Goal: Task Accomplishment & Management: Use online tool/utility

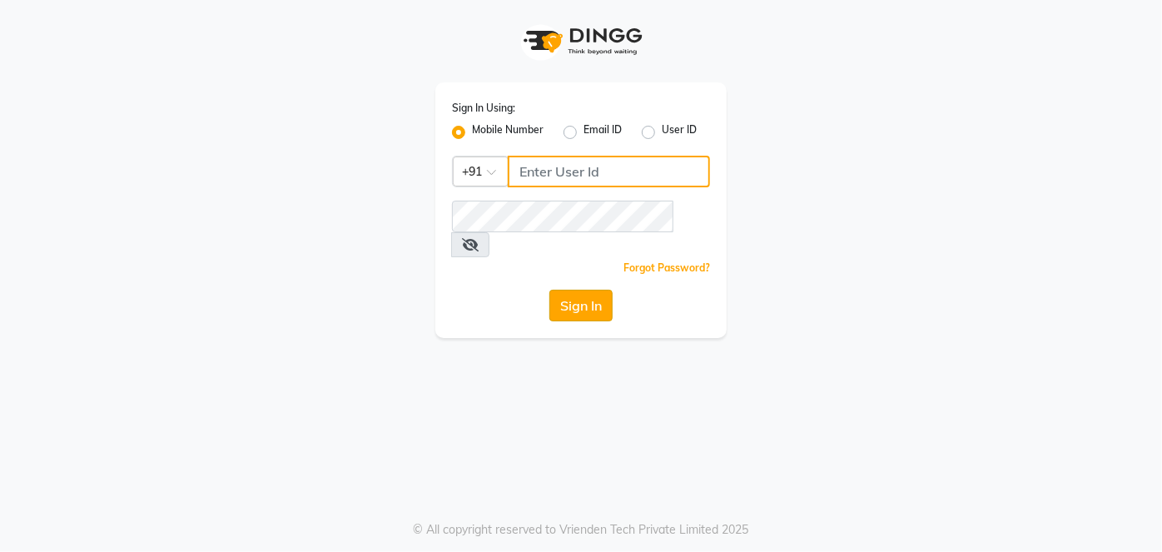
type input "9810374763"
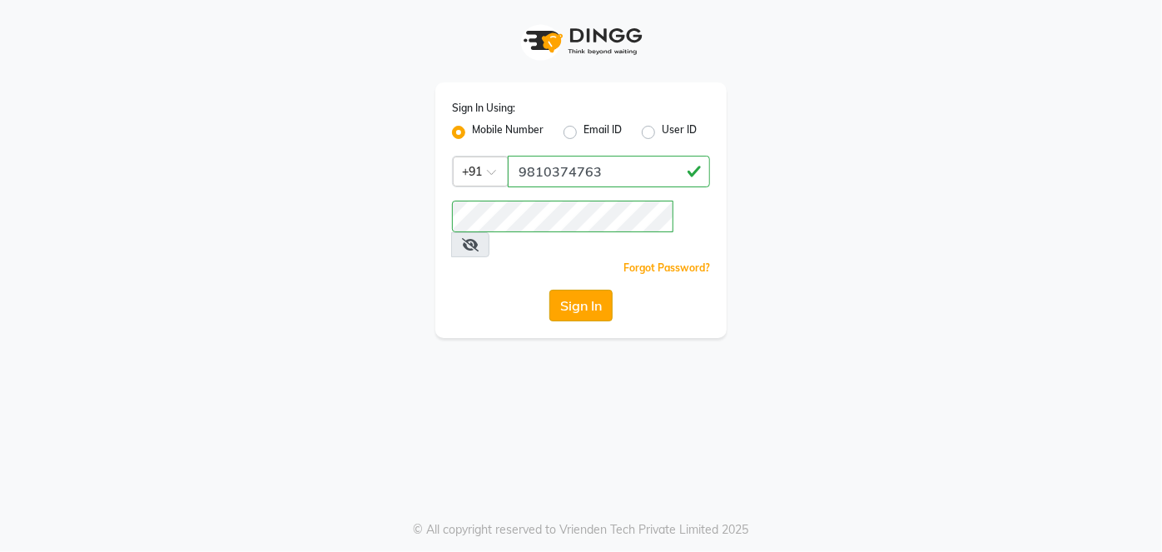
click at [592, 290] on button "Sign In" at bounding box center [580, 306] width 63 height 32
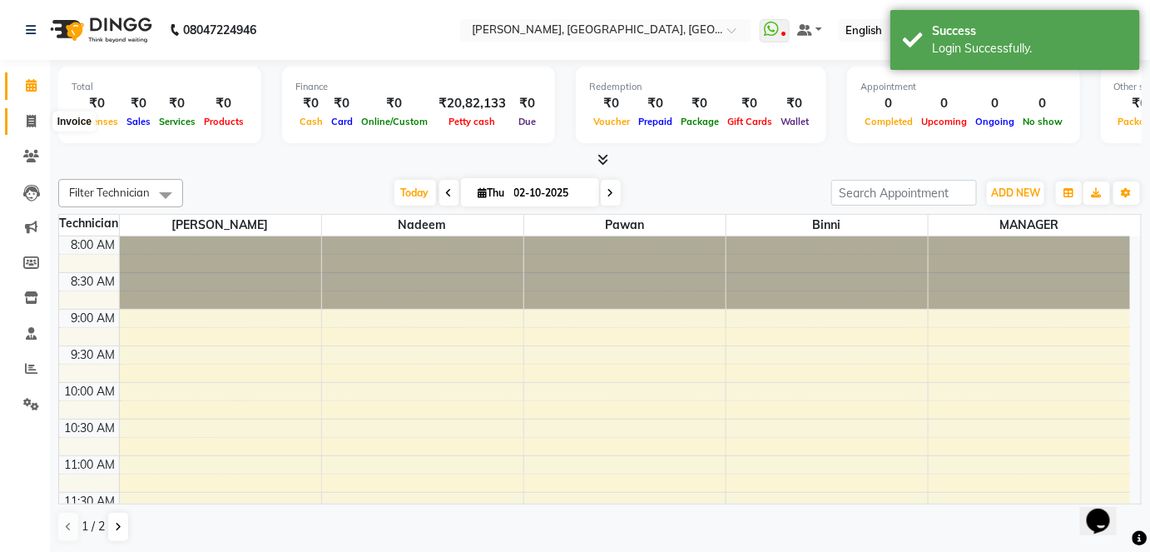
click at [27, 113] on span at bounding box center [31, 121] width 29 height 19
select select "5188"
select select "service"
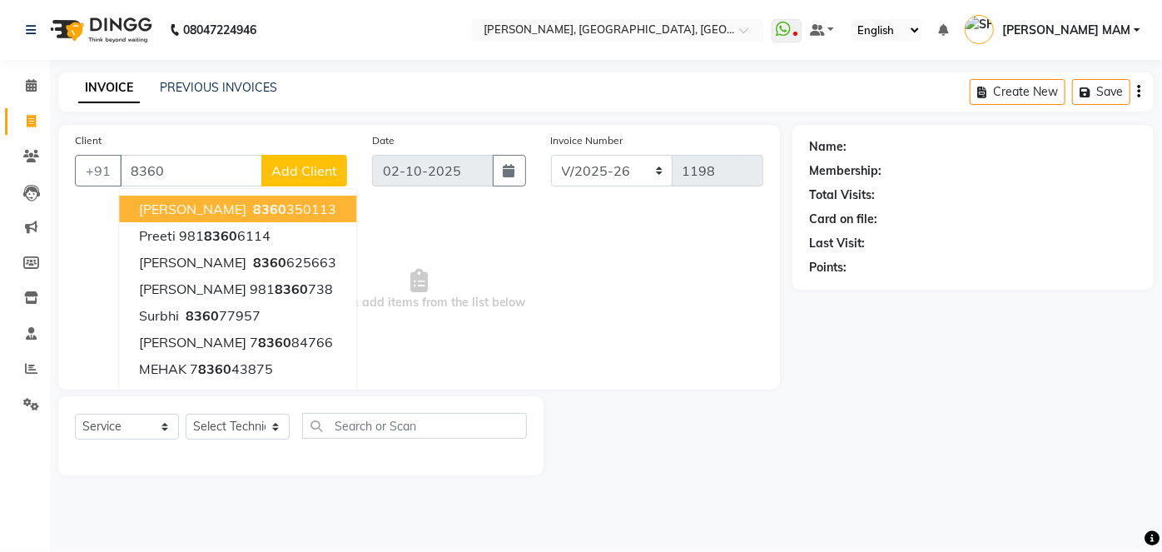
click at [253, 209] on span "8360" at bounding box center [269, 209] width 33 height 17
type input "8360350113"
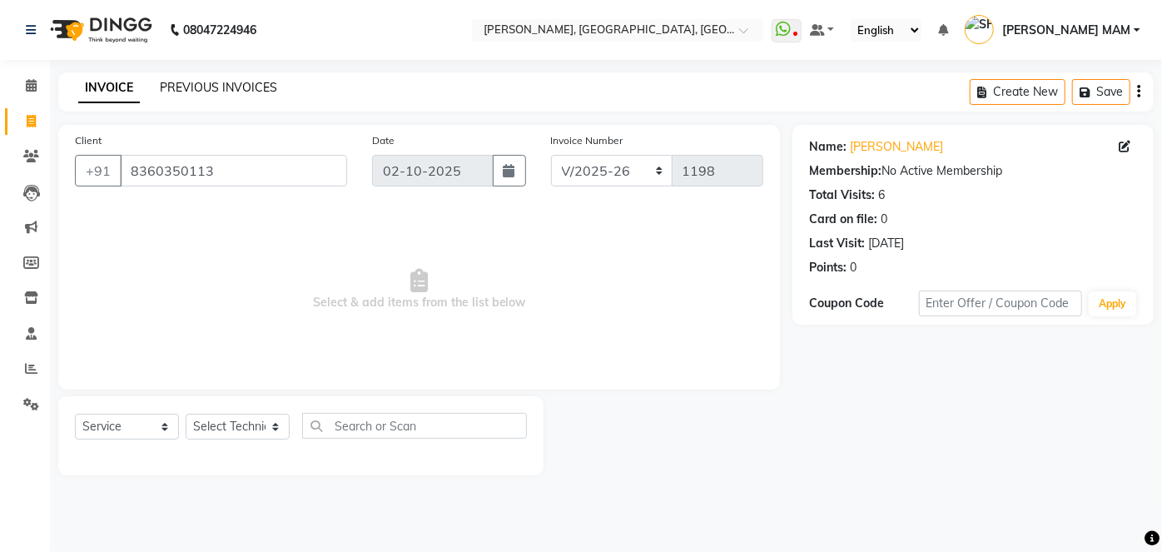
click at [252, 87] on link "PREVIOUS INVOICES" at bounding box center [218, 87] width 117 height 15
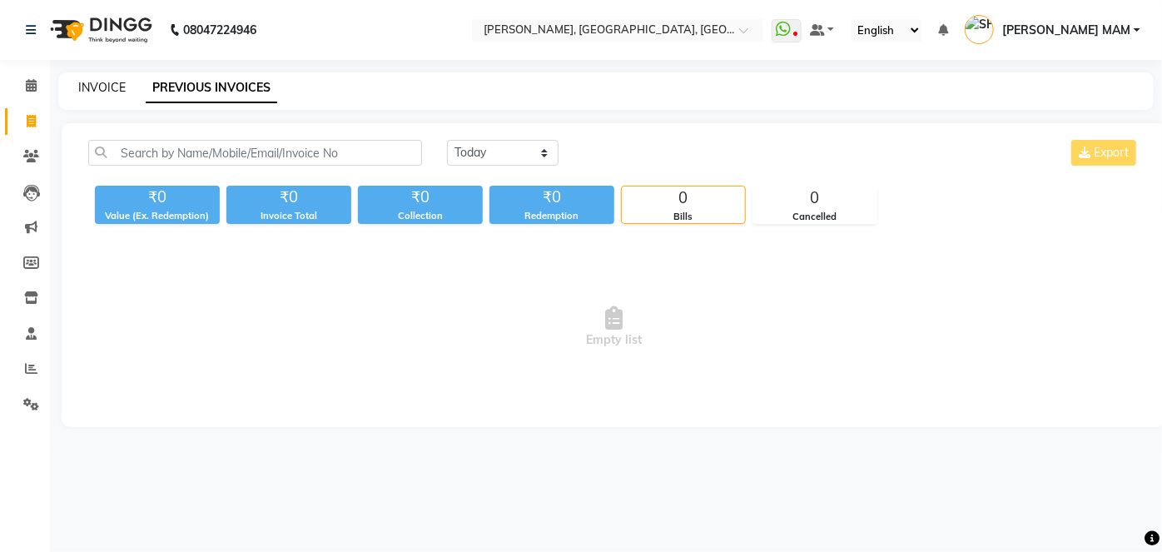
click at [96, 92] on link "INVOICE" at bounding box center [101, 87] width 47 height 15
select select "5188"
select select "service"
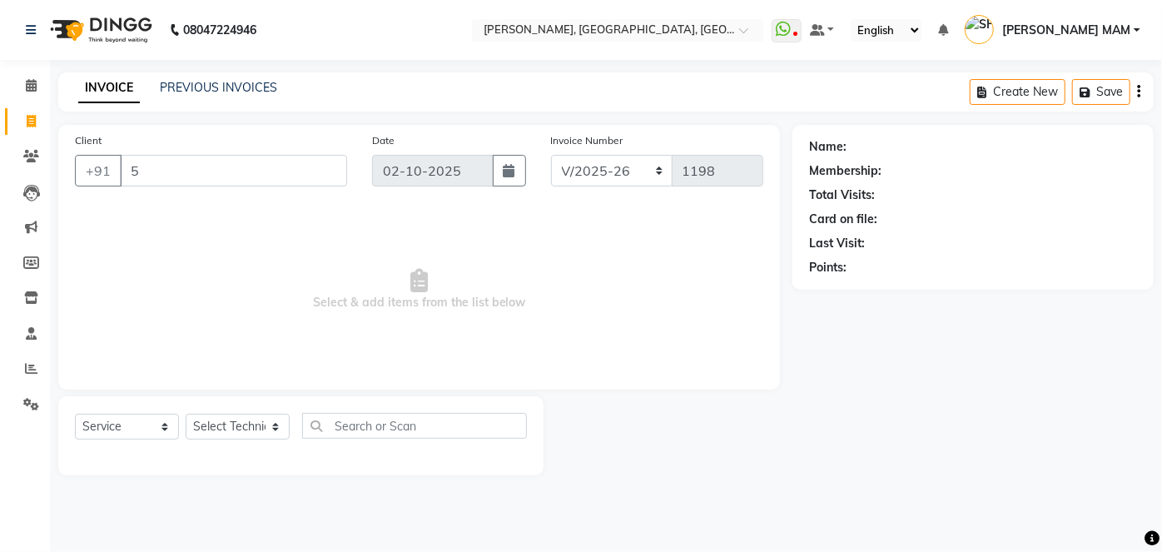
type input "5"
click at [96, 92] on link "INVOICE" at bounding box center [109, 88] width 62 height 30
